Goal: Navigation & Orientation: Find specific page/section

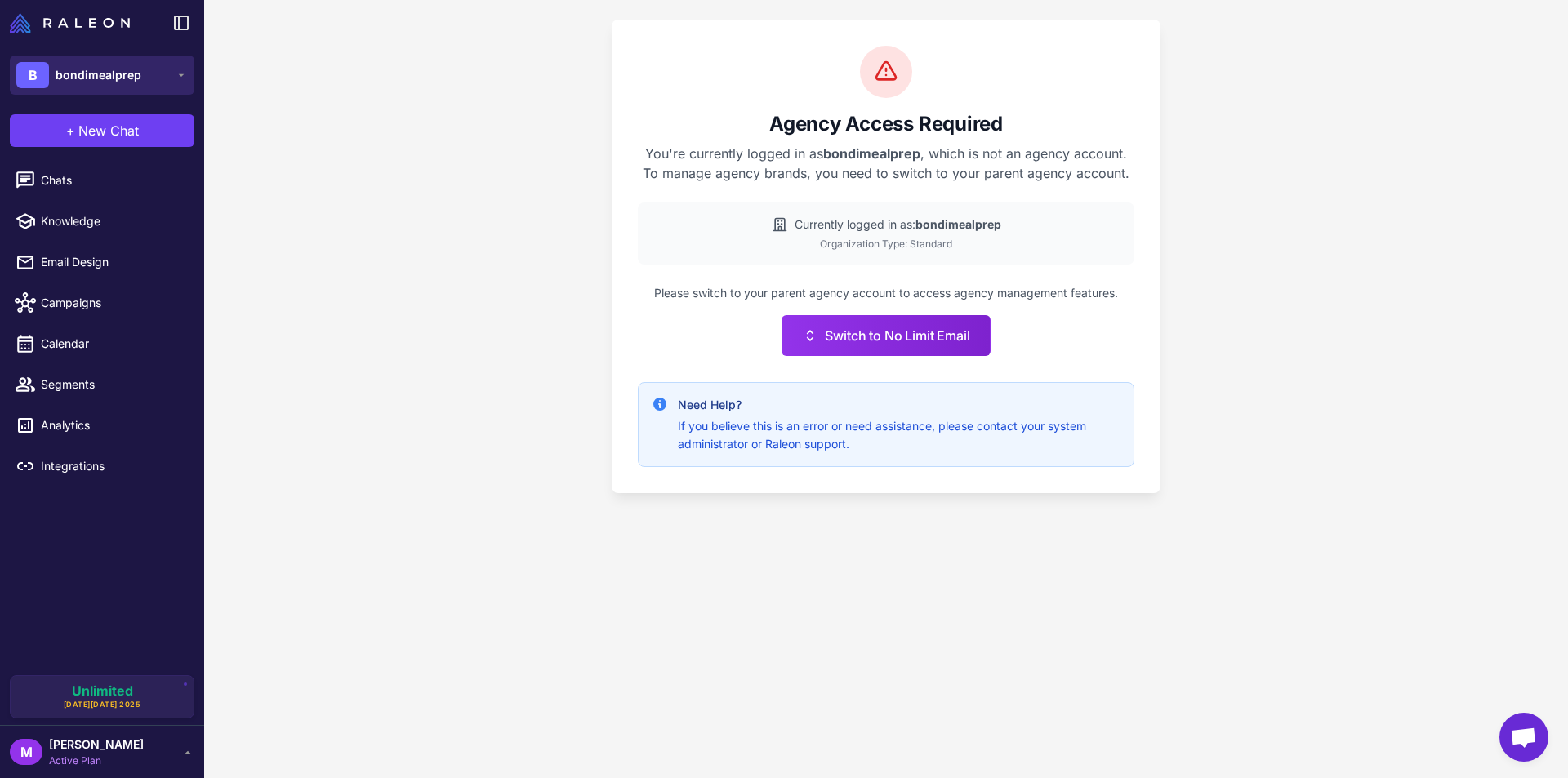
click at [119, 73] on span "bondimealprep" at bounding box center [99, 75] width 85 height 18
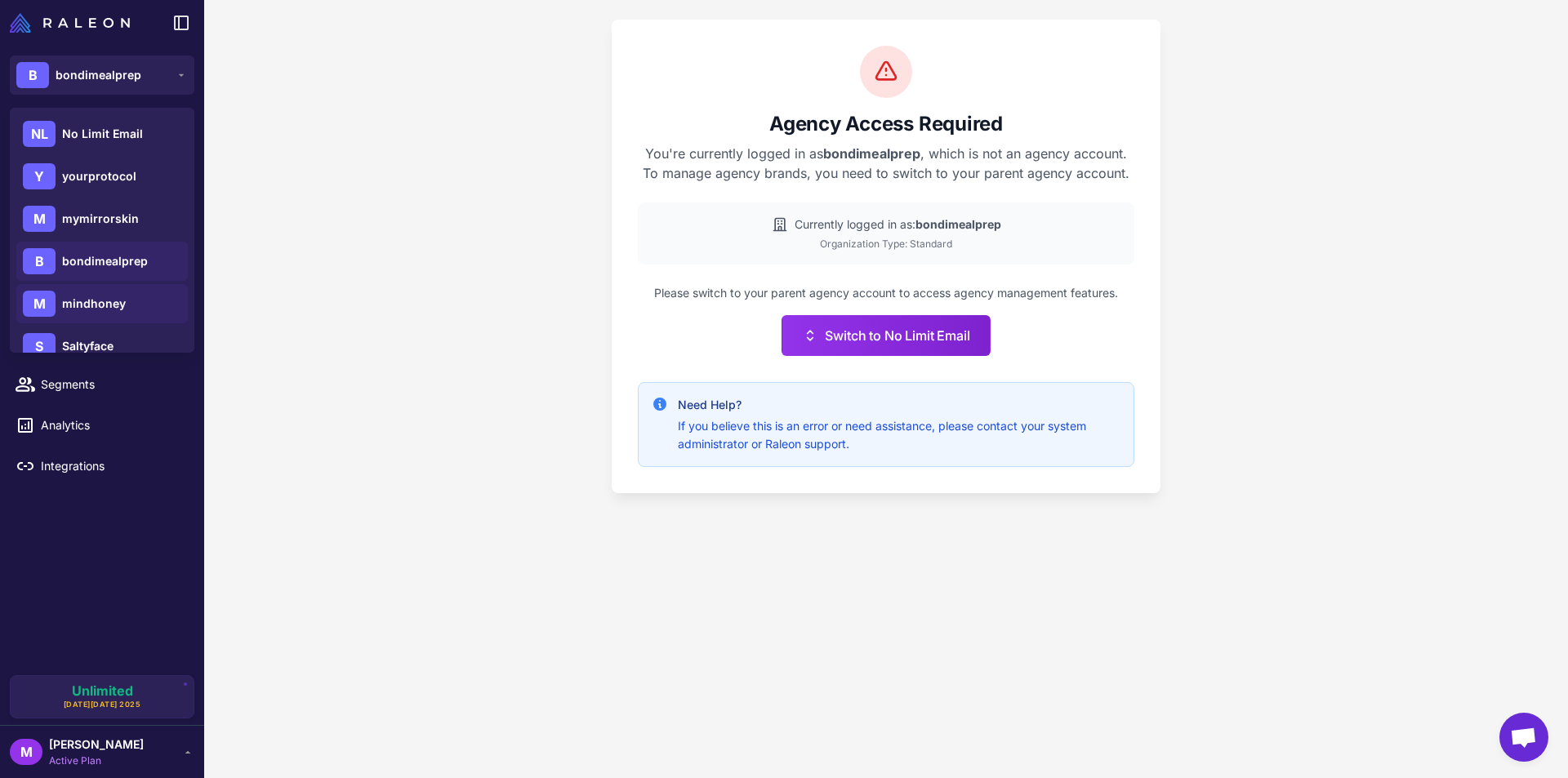
click at [100, 303] on span "mindhoney" at bounding box center [93, 303] width 64 height 18
